Goal: Find specific page/section: Find specific page/section

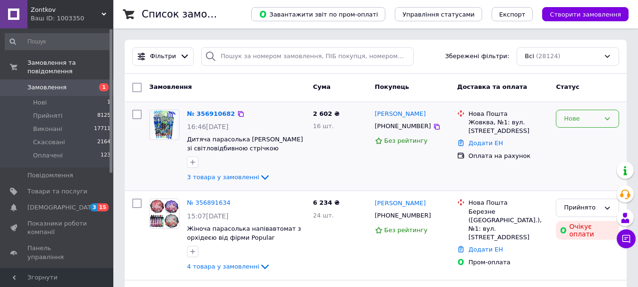
click at [600, 129] on div "Нове" at bounding box center [587, 146] width 71 height 81
click at [600, 125] on div "Нове" at bounding box center [587, 119] width 63 height 18
click at [588, 134] on li "Прийнято" at bounding box center [588, 137] width 62 height 17
click at [433, 125] on icon at bounding box center [437, 127] width 8 height 8
drag, startPoint x: 490, startPoint y: 123, endPoint x: 464, endPoint y: 122, distance: 26.5
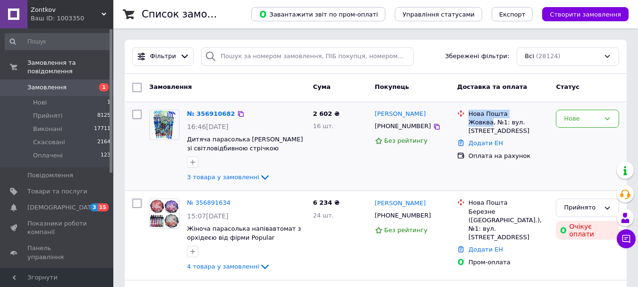
click at [464, 122] on div "Нова Пошта Жовква, №1: вул. [STREET_ADDRESS]" at bounding box center [503, 123] width 95 height 26
click at [464, 123] on div at bounding box center [461, 123] width 11 height 26
click at [471, 124] on div "Нова Пошта Жовква, №1: вул. [STREET_ADDRESS]" at bounding box center [509, 123] width 84 height 26
copy div "Жовква"
